Goal: Ask a question

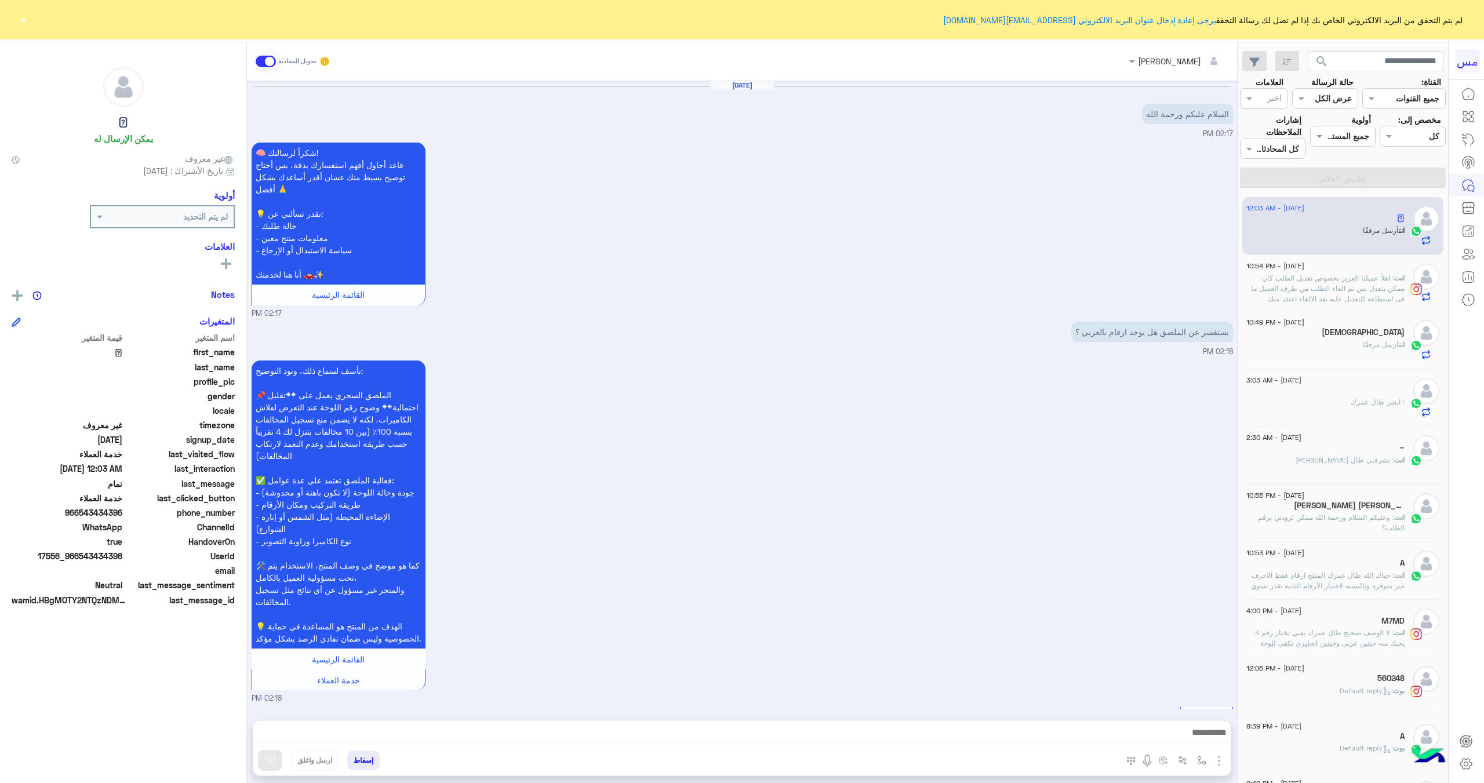
scroll to position [862, 0]
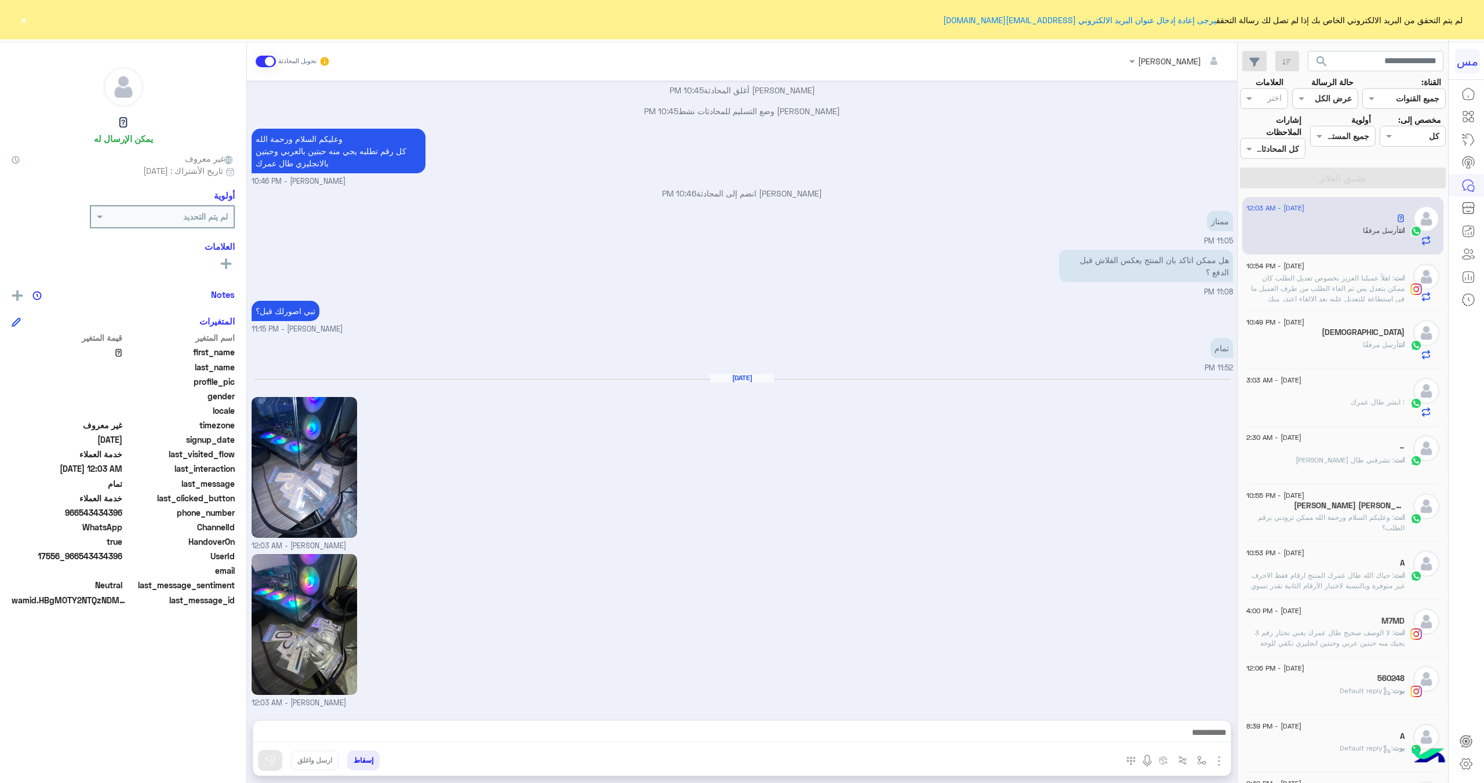
click at [1377, 322] on div "[DATE] - 10:49 PM" at bounding box center [1326, 324] width 158 height 8
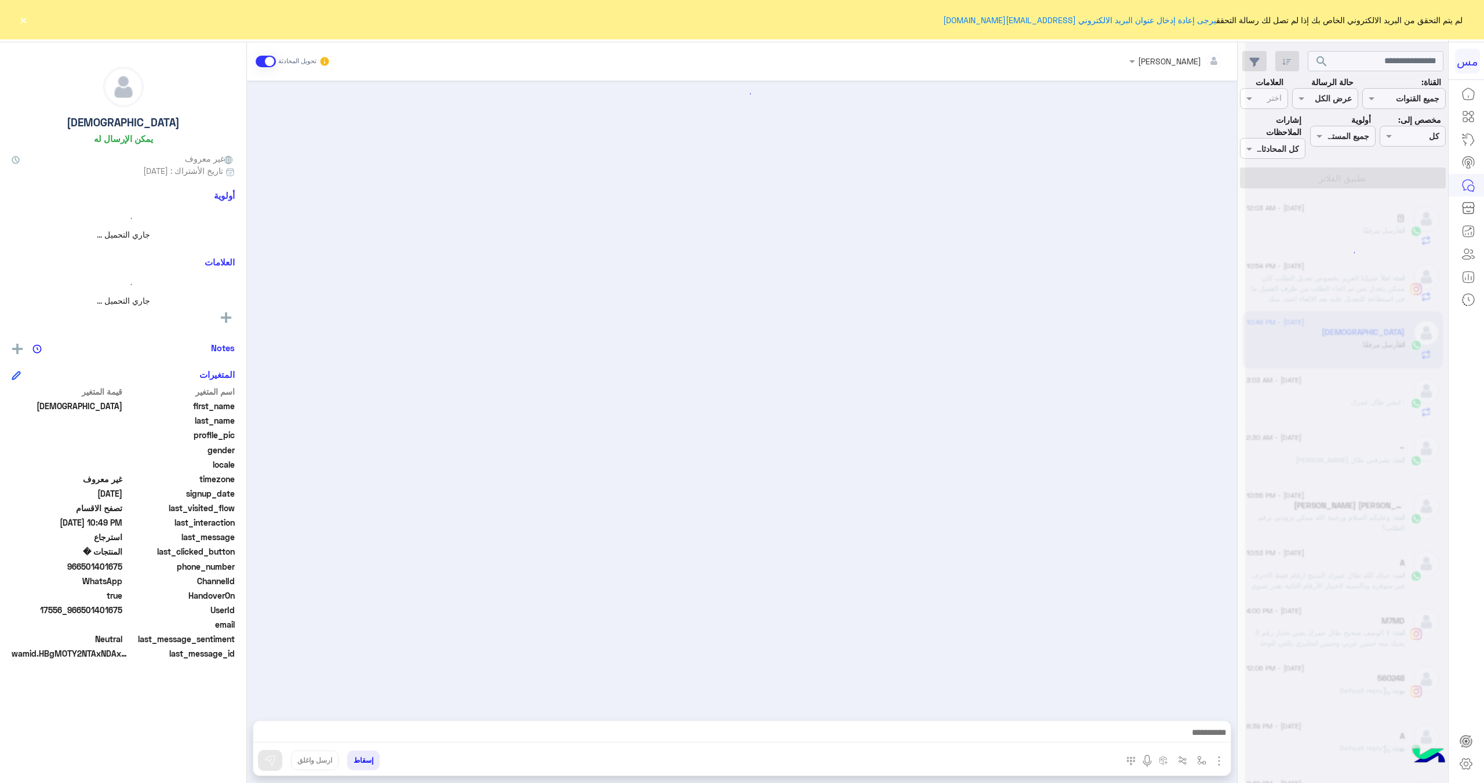
scroll to position [2021, 0]
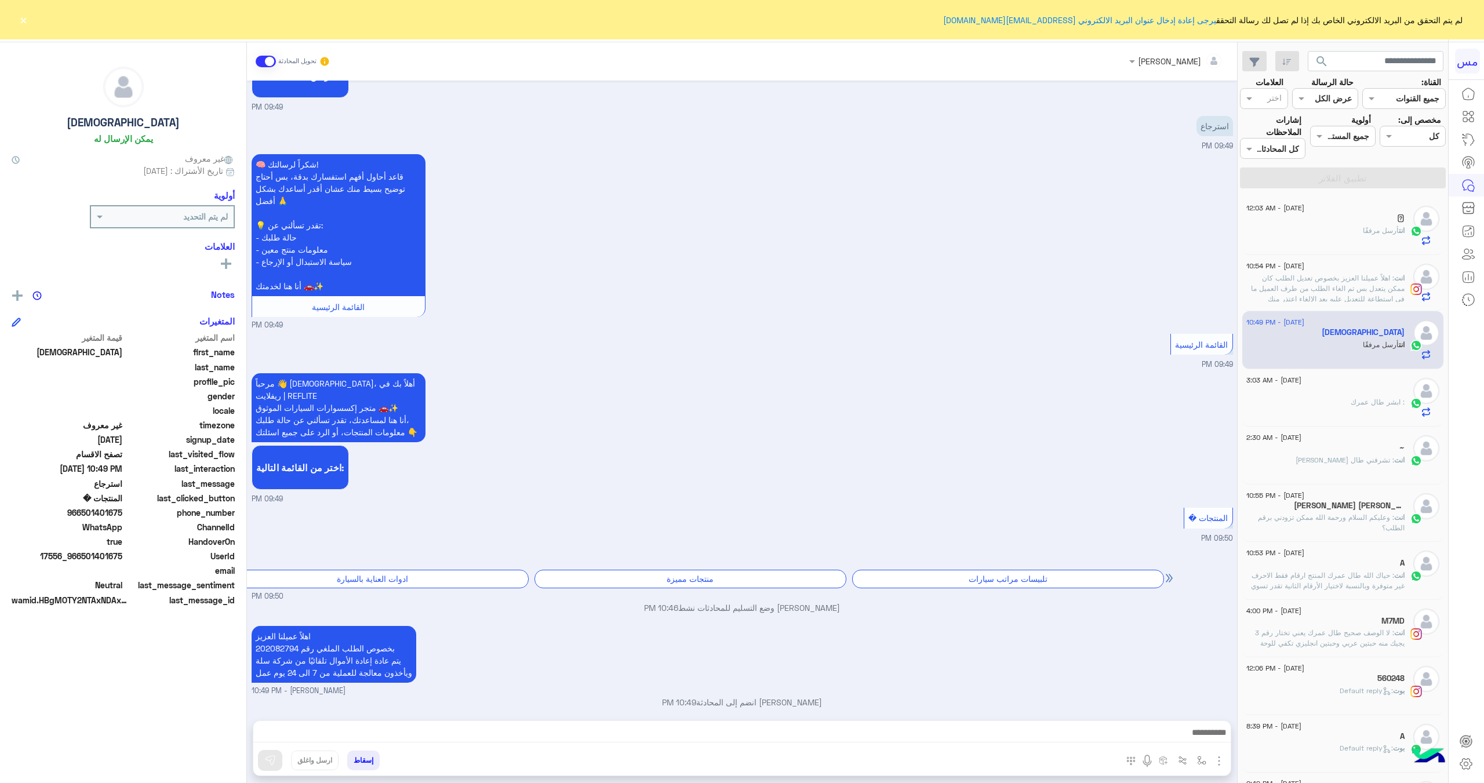
click at [334, 727] on p "2YHYp9iq2YjYsdipICMyMDIwODI3OTQucGRm.pdf" at bounding box center [341, 733] width 113 height 12
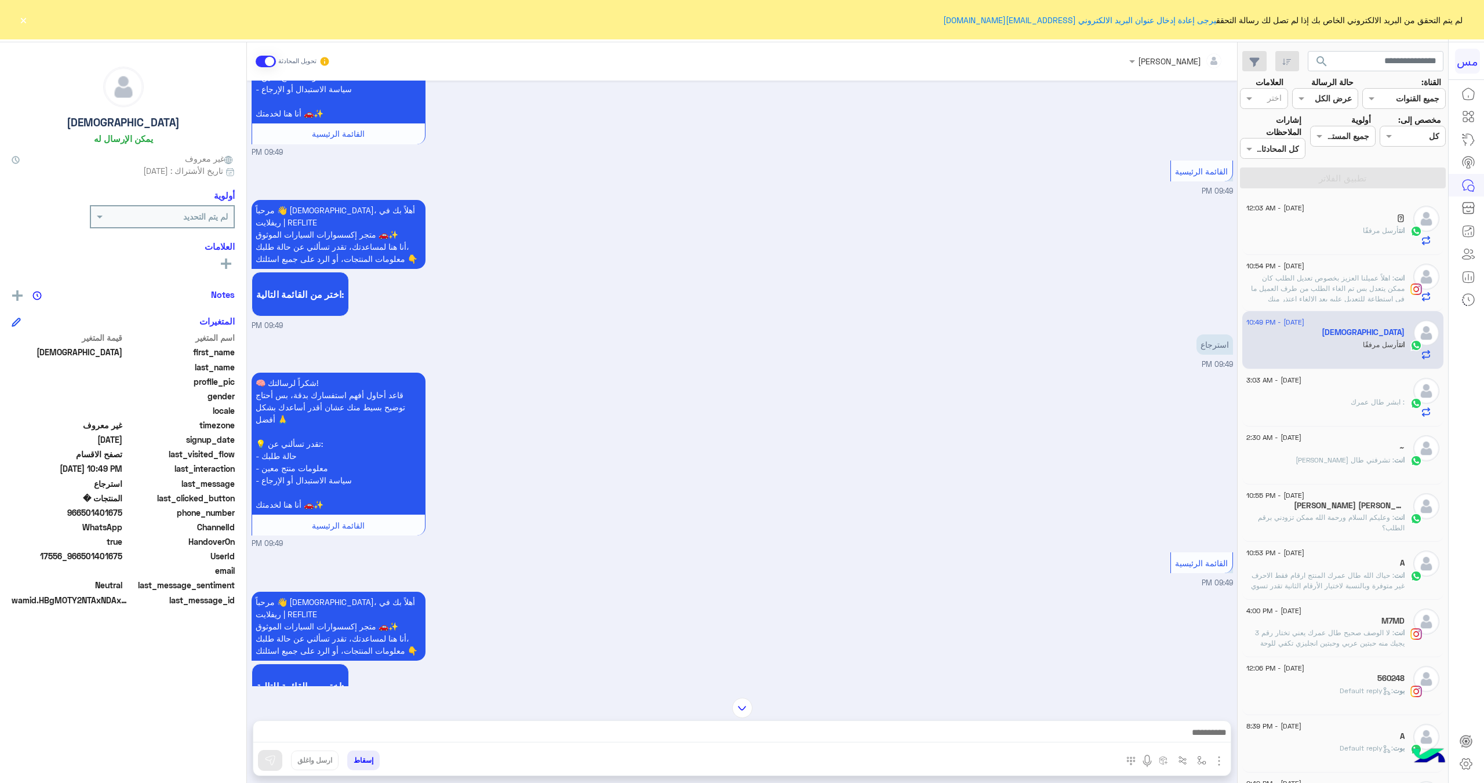
scroll to position [2020, 0]
